Goal: Task Accomplishment & Management: Manage account settings

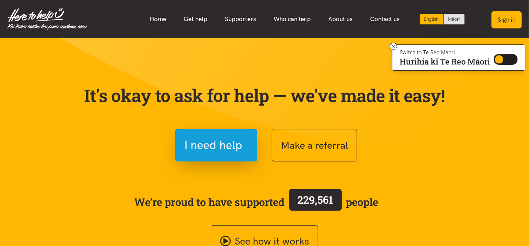
click at [509, 24] on button "Sign in" at bounding box center [507, 19] width 30 height 17
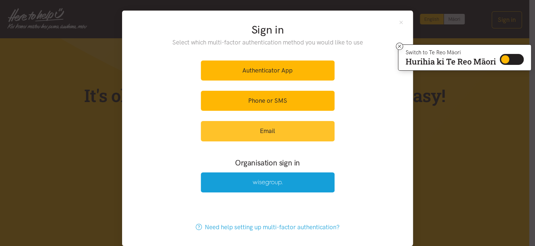
click at [255, 123] on link "Email" at bounding box center [268, 131] width 134 height 20
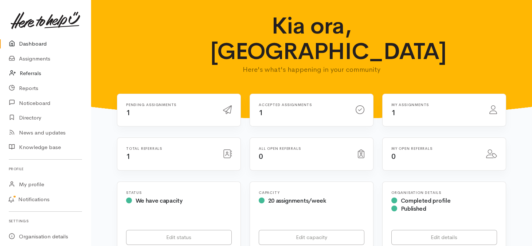
click at [28, 72] on link "Referrals" at bounding box center [45, 73] width 91 height 15
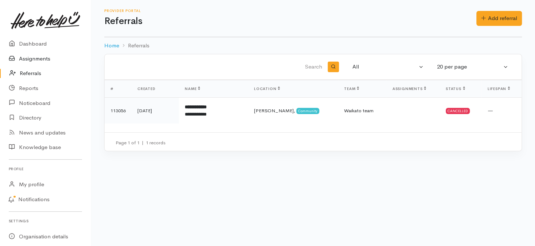
click at [33, 57] on link "Assignments" at bounding box center [45, 58] width 91 height 15
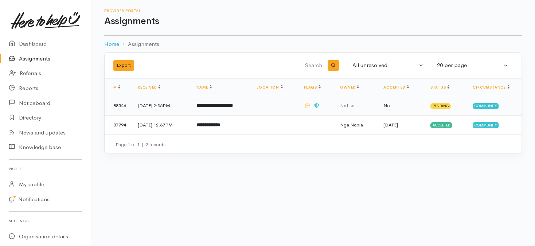
click at [233, 106] on b "**********" at bounding box center [215, 105] width 36 height 5
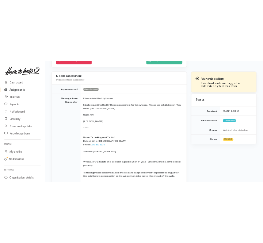
scroll to position [131, 0]
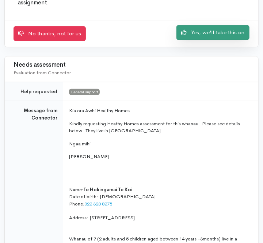
click at [198, 36] on link "Yes, we'll take this on" at bounding box center [212, 32] width 73 height 15
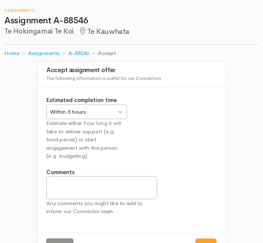
scroll to position [28, 0]
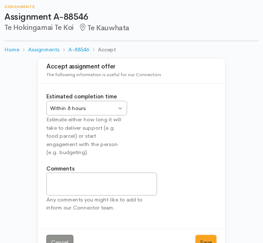
click at [116, 109] on div "Within 8 hours" at bounding box center [83, 108] width 66 height 8
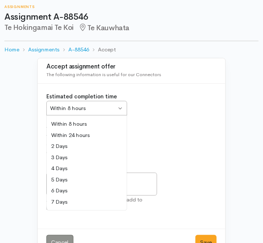
click at [103, 125] on div "Estimated completion time Within 8 hours Within 8 hours Within 8 hours Within 2…" at bounding box center [86, 125] width 89 height 64
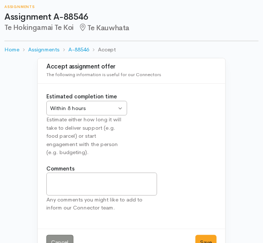
scroll to position [48, 0]
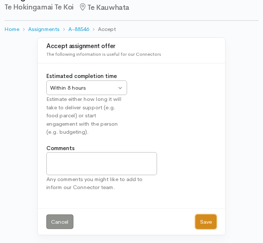
click at [202, 221] on button "Save" at bounding box center [205, 222] width 21 height 15
